Goal: Check status: Check status

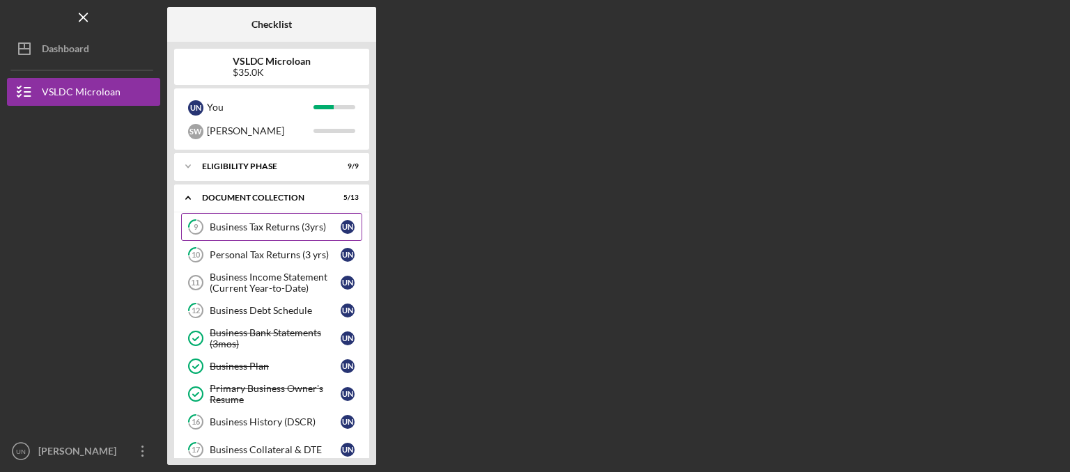
click at [291, 232] on div "Business Tax Returns (3yrs)" at bounding box center [275, 227] width 131 height 11
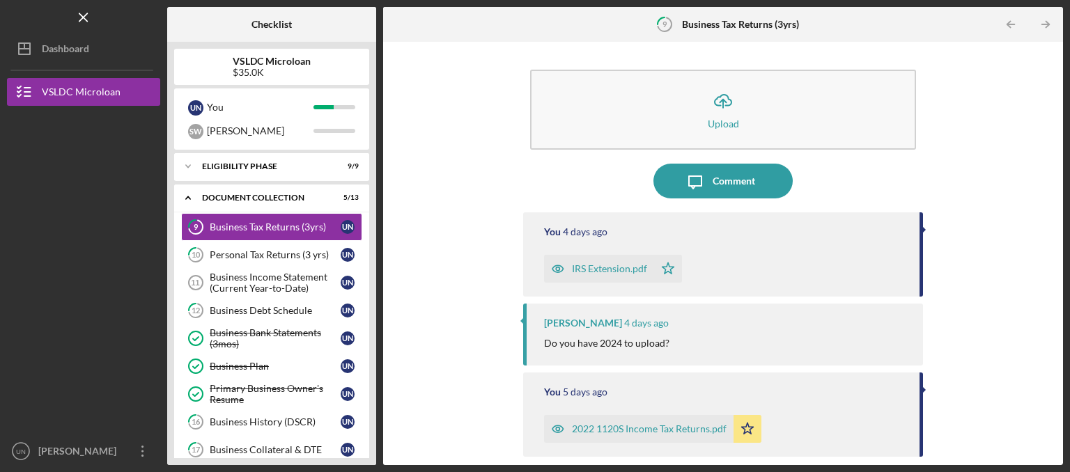
click at [533, 185] on div "Icon/Upload Upload Icon/Message Comment You [DATE] IRS Extension.pdf Icon/Star …" at bounding box center [723, 254] width 666 height 410
click at [286, 280] on div "Business Income Statement (Current Year-to-Date)" at bounding box center [275, 283] width 131 height 22
